Goal: Information Seeking & Learning: Learn about a topic

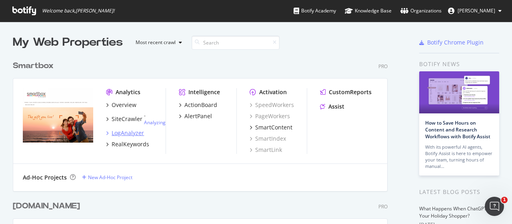
click at [135, 132] on div "LogAnalyzer" at bounding box center [128, 133] width 32 height 8
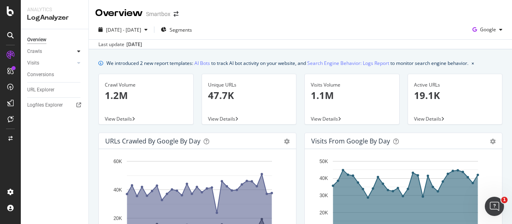
click at [77, 52] on icon at bounding box center [78, 51] width 3 height 5
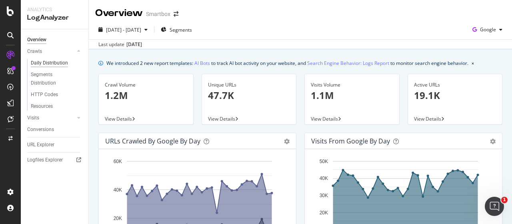
click at [50, 63] on div "Daily Distribution" at bounding box center [49, 63] width 37 height 8
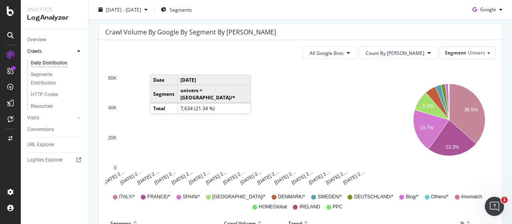
scroll to position [40, 0]
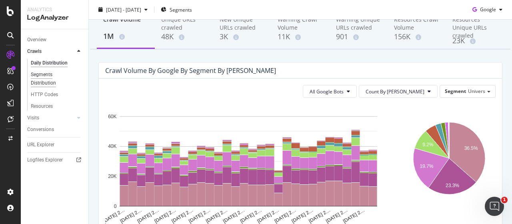
click at [56, 81] on div "Segments Distribution" at bounding box center [53, 78] width 44 height 17
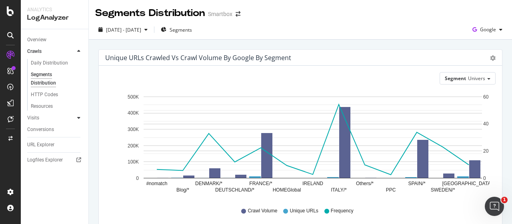
click at [81, 117] on div at bounding box center [79, 118] width 8 height 8
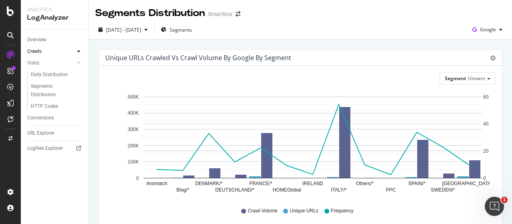
click at [75, 52] on div at bounding box center [79, 51] width 8 height 8
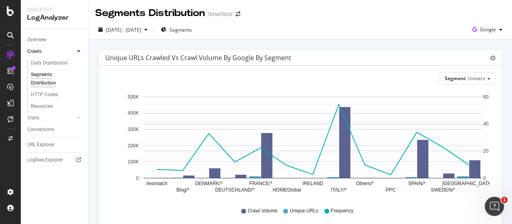
drag, startPoint x: 85, startPoint y: 54, endPoint x: 84, endPoint y: 50, distance: 4.6
click at [84, 52] on div "Crawls" at bounding box center [57, 52] width 61 height 12
click at [76, 49] on div at bounding box center [79, 51] width 8 height 8
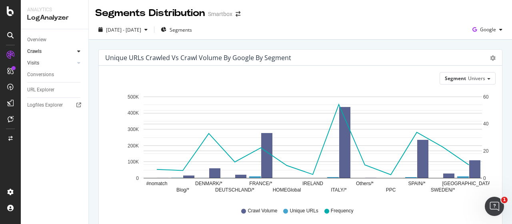
click at [71, 63] on div at bounding box center [71, 63] width 8 height 8
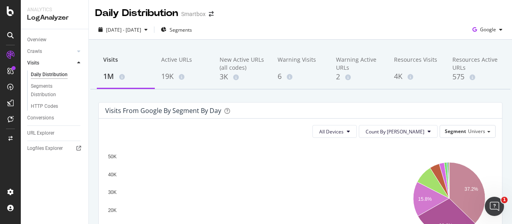
scroll to position [80, 0]
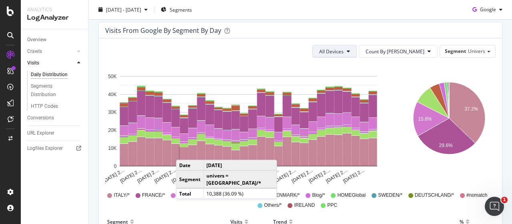
click at [357, 50] on button "All Devices" at bounding box center [335, 51] width 44 height 13
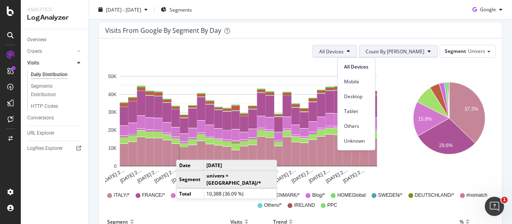
click at [418, 52] on span "Count By [PERSON_NAME]" at bounding box center [395, 51] width 59 height 7
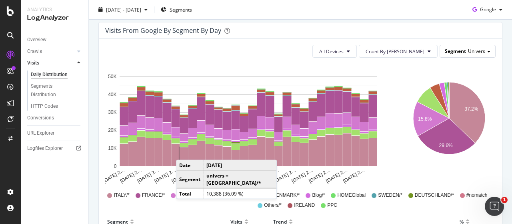
click at [447, 53] on span "Segment" at bounding box center [455, 51] width 21 height 7
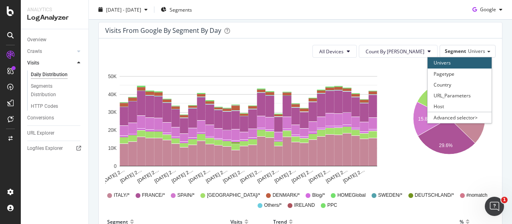
click at [260, 25] on div "Visits from google by Segment by Day" at bounding box center [300, 30] width 403 height 16
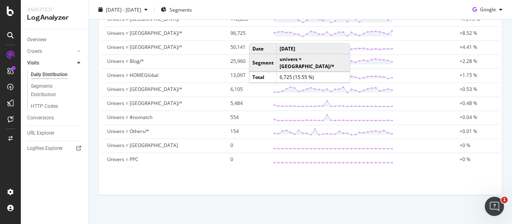
scroll to position [331, 0]
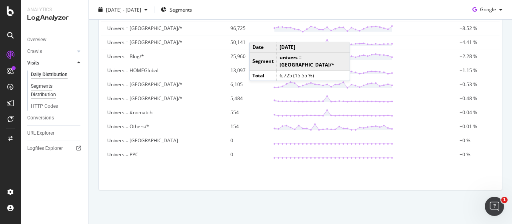
click at [38, 91] on div "Segments Distribution" at bounding box center [53, 90] width 44 height 17
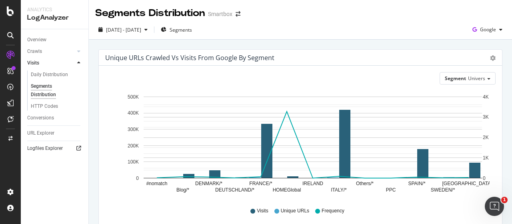
click at [76, 149] on div at bounding box center [79, 148] width 8 height 8
click at [56, 42] on link "Overview" at bounding box center [55, 40] width 56 height 8
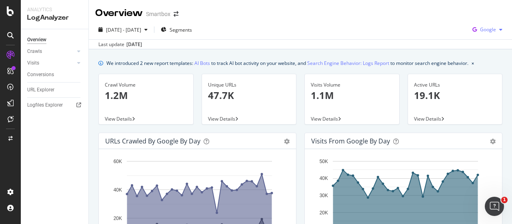
click at [487, 31] on span "Google" at bounding box center [488, 29] width 16 height 7
click at [355, 23] on div "[DATE] - [DATE] Segments Google" at bounding box center [300, 31] width 423 height 16
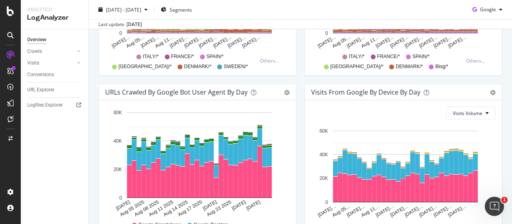
scroll to position [440, 0]
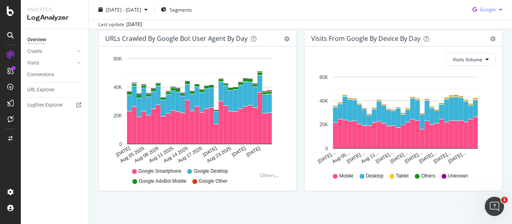
click at [488, 10] on span "Google" at bounding box center [488, 9] width 16 height 7
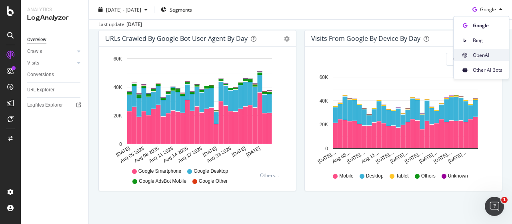
click at [483, 60] on div "OpenAI" at bounding box center [481, 55] width 55 height 12
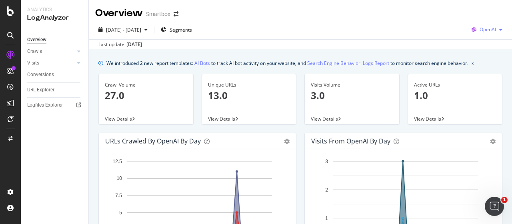
click at [480, 27] on span "OpenAI" at bounding box center [488, 29] width 16 height 7
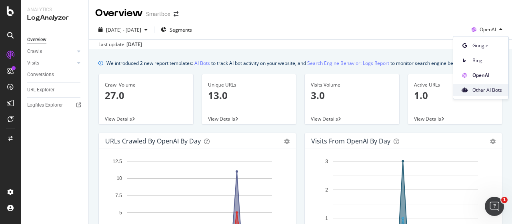
click at [492, 87] on span "Other AI Bots" at bounding box center [488, 89] width 30 height 7
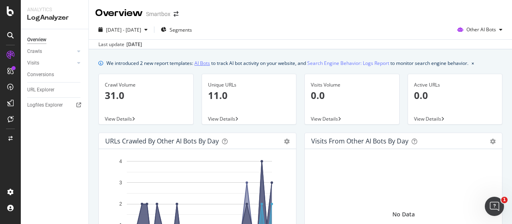
click at [205, 61] on link "AI Bots" at bounding box center [203, 63] width 16 height 8
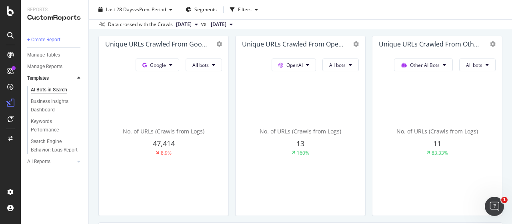
scroll to position [160, 0]
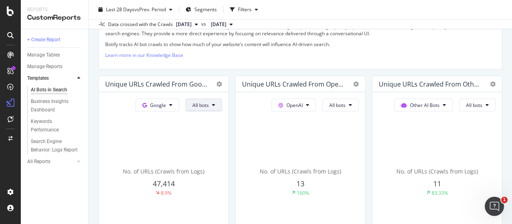
click at [205, 106] on span "All bots" at bounding box center [201, 105] width 16 height 7
click at [427, 65] on div "How AI search engines differ from traditional search engines AI search engines …" at bounding box center [300, 29] width 404 height 80
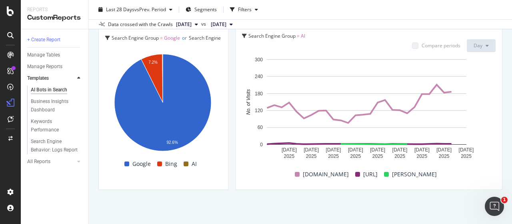
scroll to position [1487, 0]
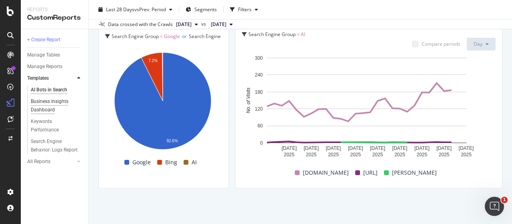
click at [55, 108] on div "Business Insights Dashboard" at bounding box center [54, 105] width 46 height 17
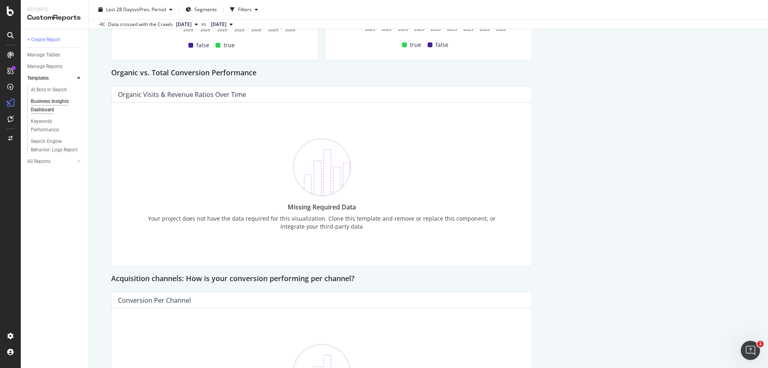
scroll to position [207, 0]
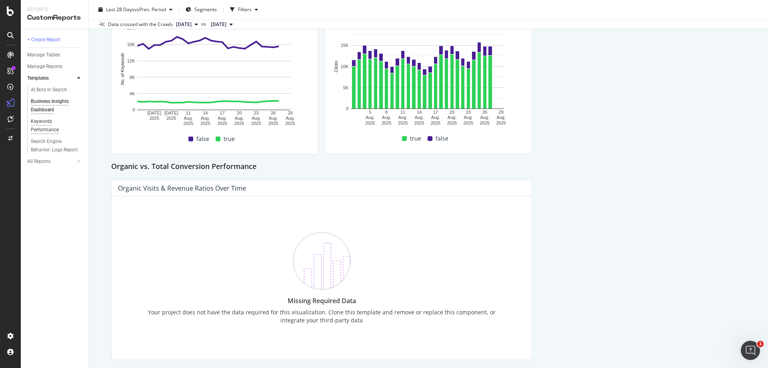
click at [40, 124] on div "Keywords Performance" at bounding box center [53, 125] width 45 height 17
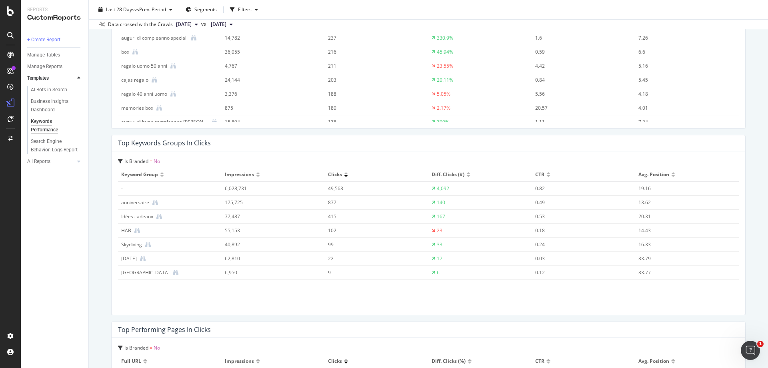
scroll to position [600, 0]
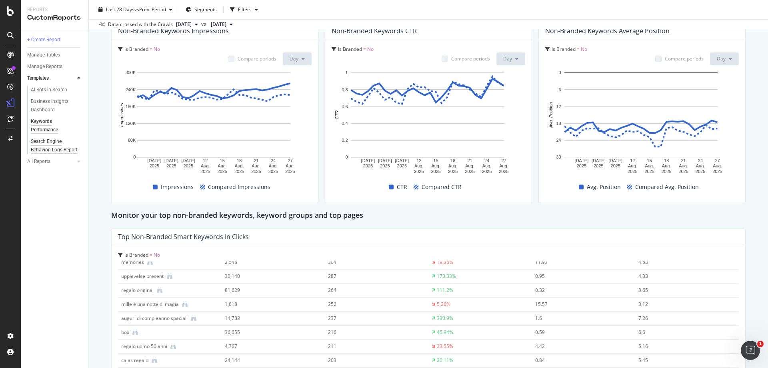
click at [46, 149] on div "Search Engine Behavior: Logs Report" at bounding box center [54, 145] width 47 height 17
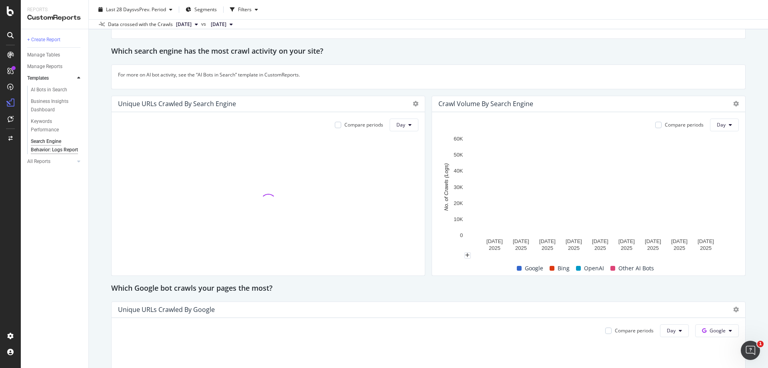
scroll to position [120, 0]
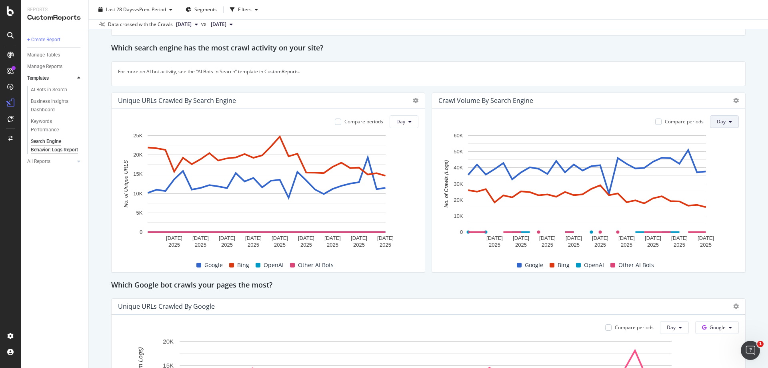
click at [512, 118] on button "Day" at bounding box center [724, 121] width 29 height 13
click at [512, 166] on span "Month" at bounding box center [719, 167] width 14 height 7
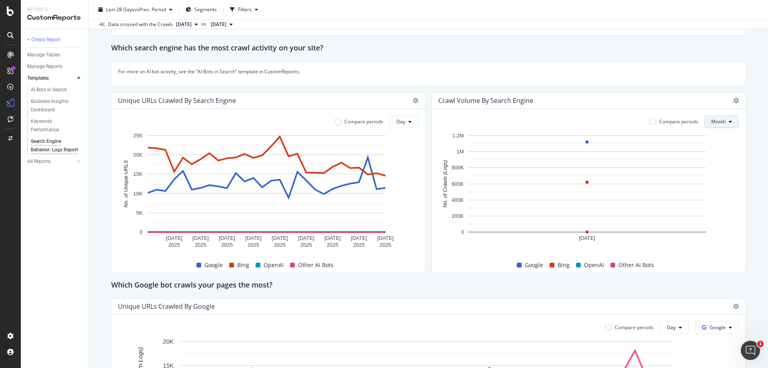
click at [512, 123] on span "Month" at bounding box center [719, 121] width 14 height 7
click at [512, 156] on div "Week" at bounding box center [713, 152] width 28 height 12
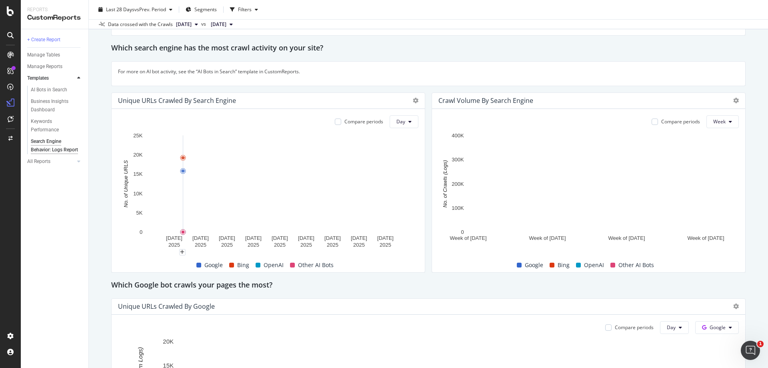
scroll to position [0, 0]
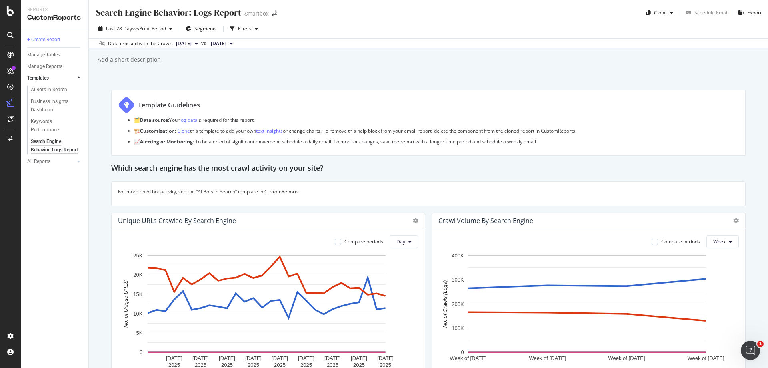
click at [201, 44] on button "[DATE]" at bounding box center [187, 44] width 28 height 10
click at [350, 60] on div "Add a short description Add a short description" at bounding box center [433, 60] width 672 height 12
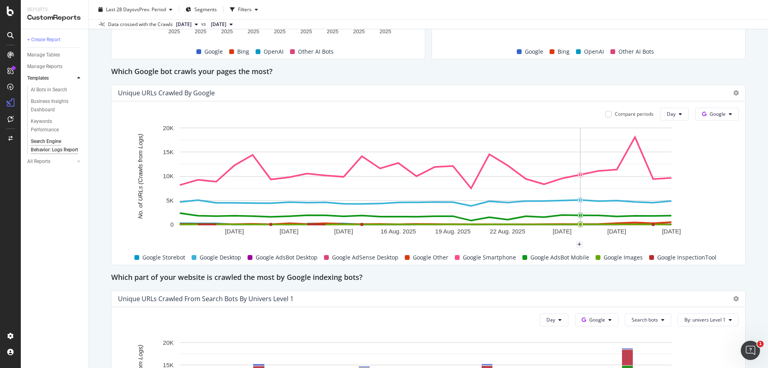
scroll to position [200, 0]
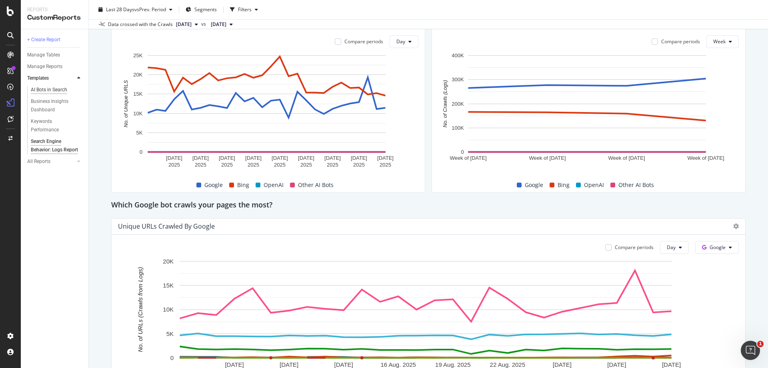
click at [41, 90] on div "AI Bots in Search" at bounding box center [49, 90] width 36 height 8
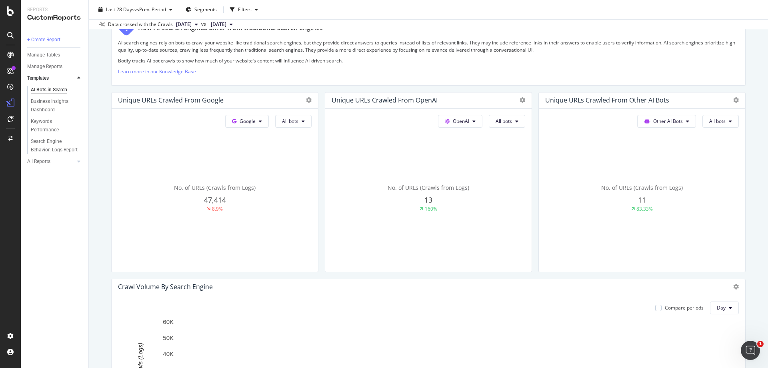
scroll to position [160, 0]
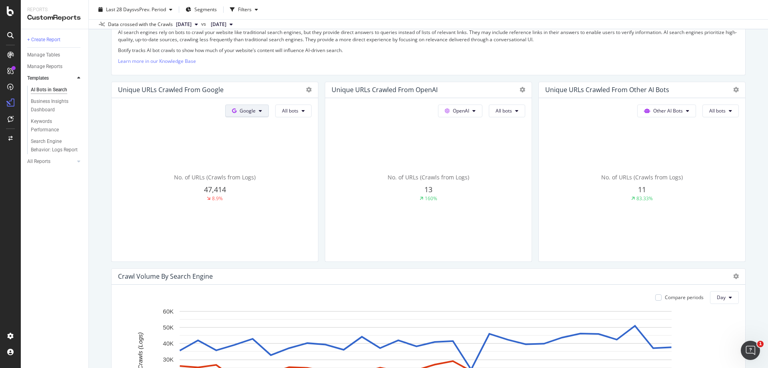
click at [256, 110] on button "Google" at bounding box center [247, 110] width 44 height 13
click at [263, 143] on span "Bing" at bounding box center [258, 141] width 30 height 7
click at [249, 110] on span "Bing" at bounding box center [251, 110] width 10 height 7
click at [252, 127] on span "Google" at bounding box center [264, 126] width 30 height 7
click at [253, 102] on div "Google All bots No. of URLs (Crawls from Logs) 47,414 8.9%" at bounding box center [215, 179] width 207 height 163
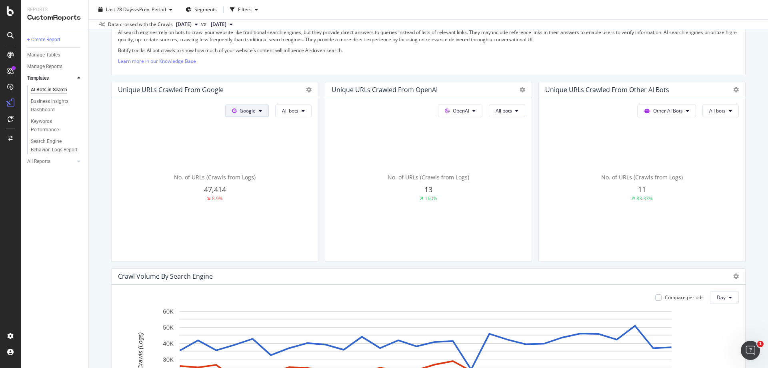
click at [253, 106] on button "Google" at bounding box center [247, 110] width 44 height 13
click at [256, 157] on span "OpenAI" at bounding box center [258, 156] width 30 height 7
click at [253, 110] on span "OpenAI" at bounding box center [247, 110] width 16 height 7
click at [256, 170] on span "Other AI Bots" at bounding box center [257, 171] width 30 height 7
click at [247, 105] on button "Other AI Bots" at bounding box center [239, 110] width 59 height 13
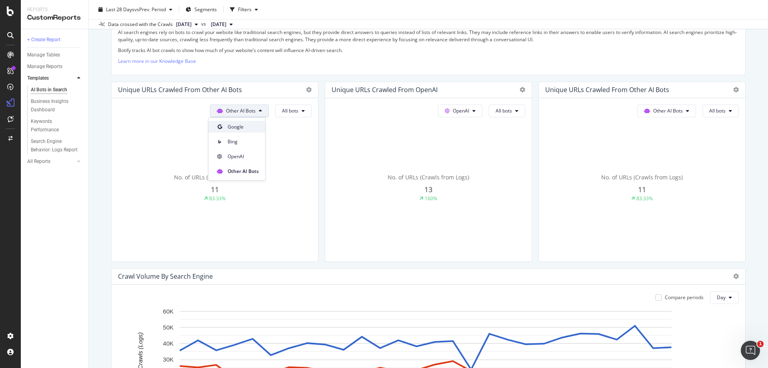
click at [247, 126] on span "Google" at bounding box center [243, 126] width 31 height 7
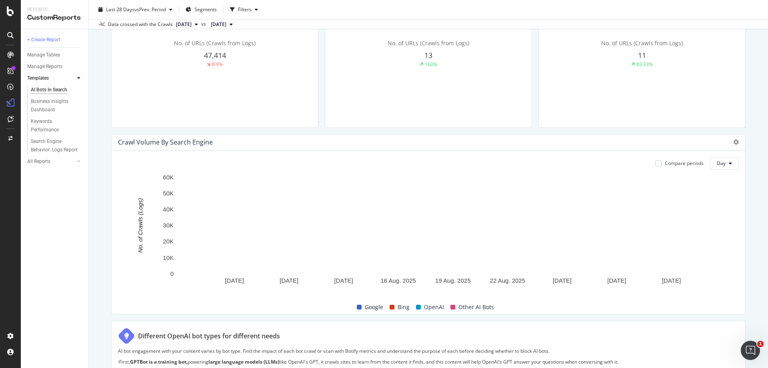
scroll to position [360, 0]
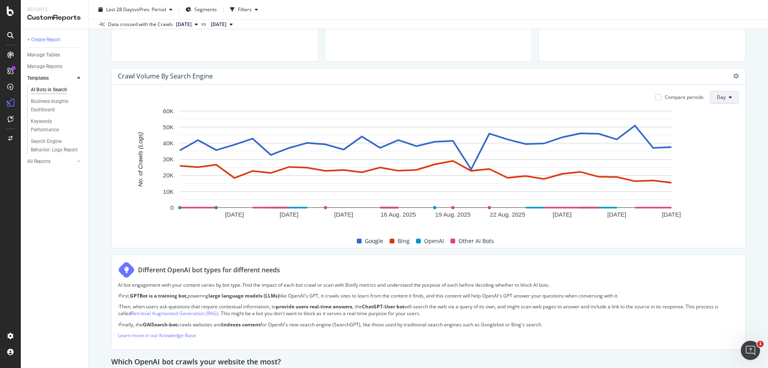
click at [512, 97] on icon at bounding box center [730, 97] width 3 height 5
click at [512, 132] on div "Week" at bounding box center [718, 128] width 27 height 12
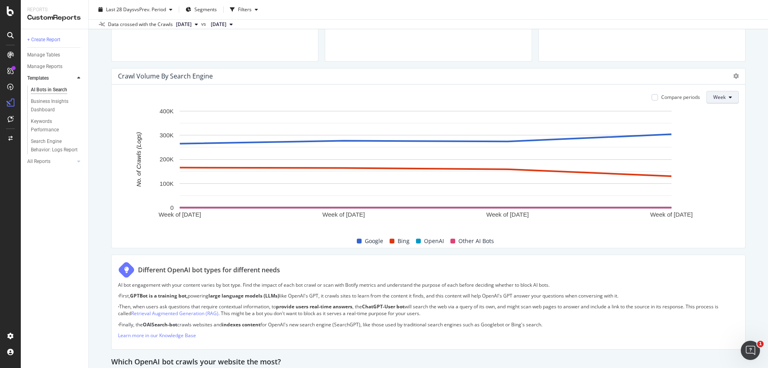
click at [512, 96] on button "Week" at bounding box center [723, 97] width 32 height 13
click at [512, 112] on span "Day" at bounding box center [715, 113] width 14 height 7
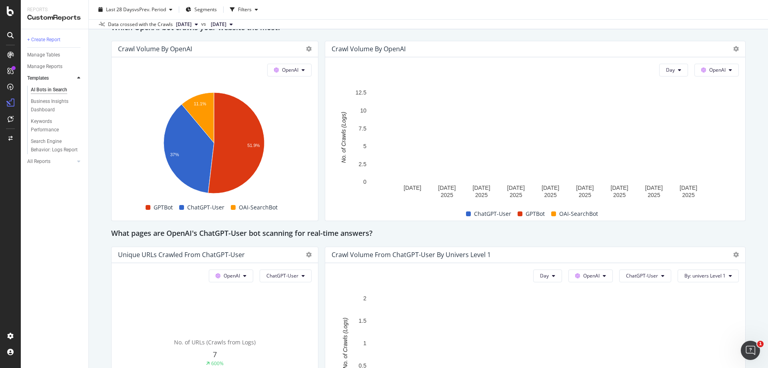
scroll to position [680, 0]
